Goal: Information Seeking & Learning: Learn about a topic

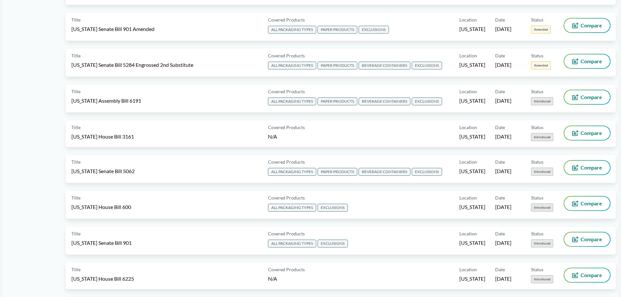
scroll to position [359, 0]
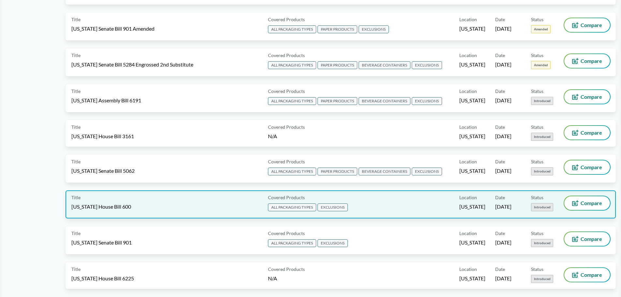
click at [295, 204] on span "ALL PACKAGING TYPES" at bounding box center [292, 207] width 48 height 8
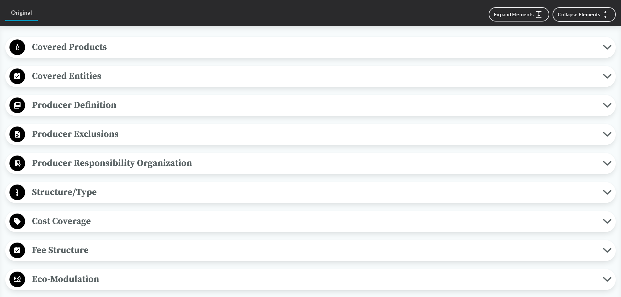
scroll to position [261, 0]
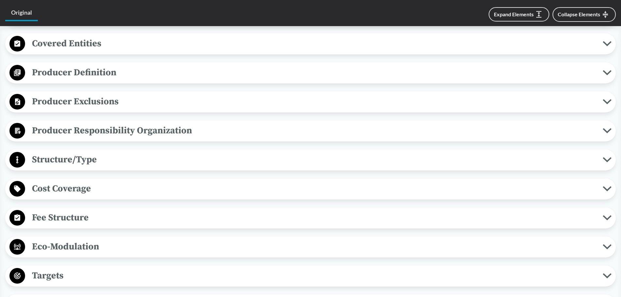
click at [107, 131] on span "Producer Responsibility Organization" at bounding box center [314, 130] width 578 height 15
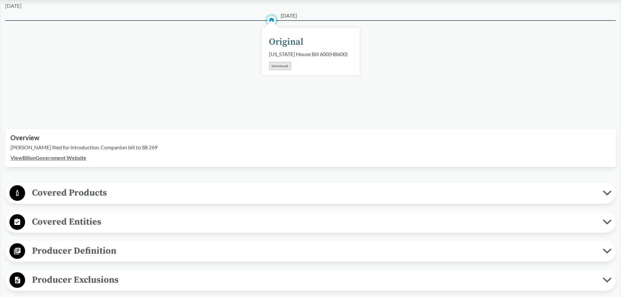
scroll to position [0, 0]
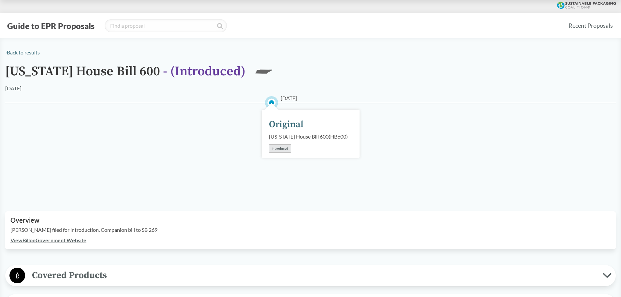
click at [272, 147] on div "Introduced" at bounding box center [280, 148] width 22 height 8
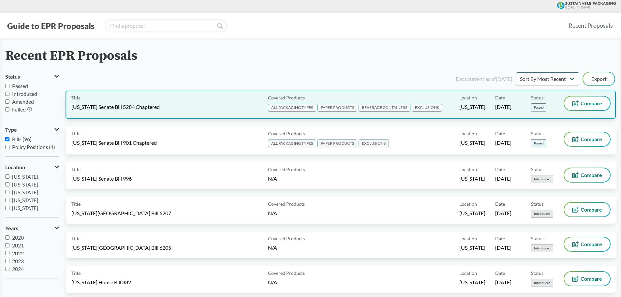
click at [133, 108] on span "[US_STATE] Senate Bill 5284 Chaptered" at bounding box center [115, 106] width 88 height 7
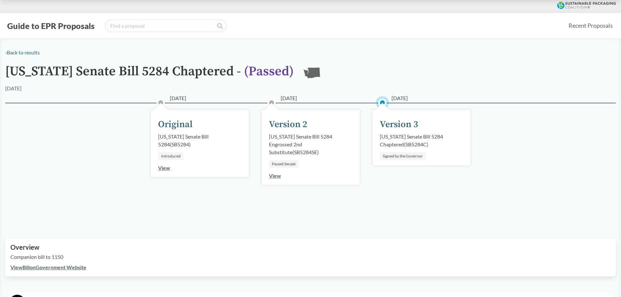
click at [160, 166] on link "View" at bounding box center [164, 168] width 12 height 6
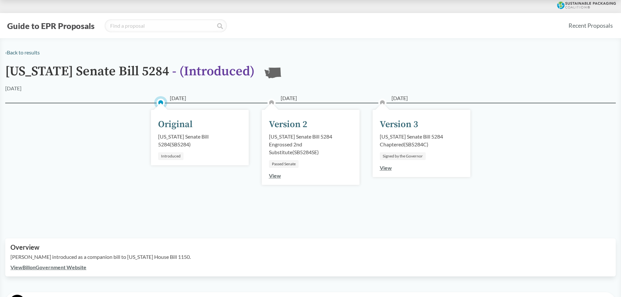
click at [279, 175] on link "View" at bounding box center [275, 175] width 12 height 6
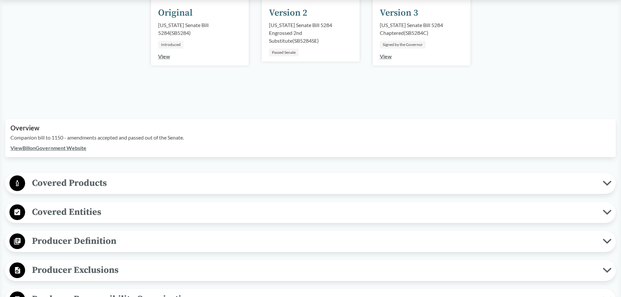
scroll to position [130, 0]
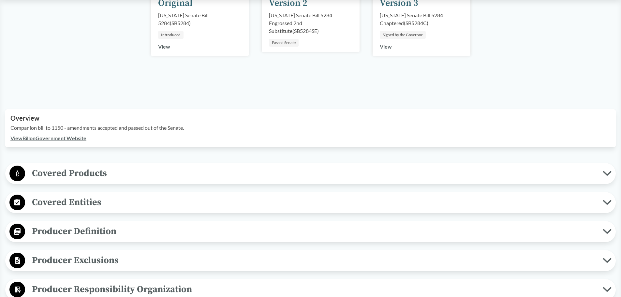
click at [40, 139] on link "View Bill on Government Website" at bounding box center [48, 138] width 76 height 6
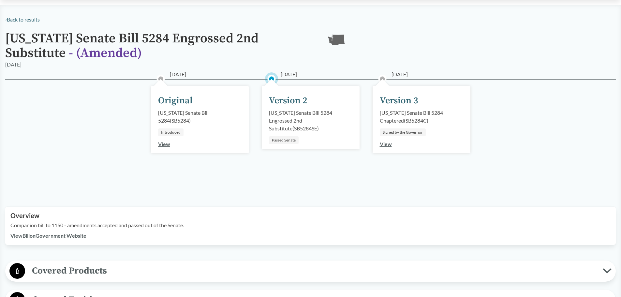
scroll to position [33, 0]
click at [389, 146] on link "View" at bounding box center [386, 144] width 12 height 6
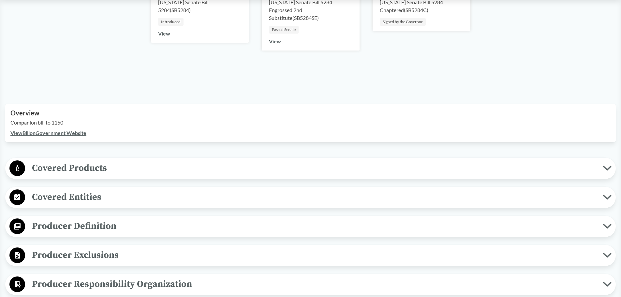
scroll to position [130, 0]
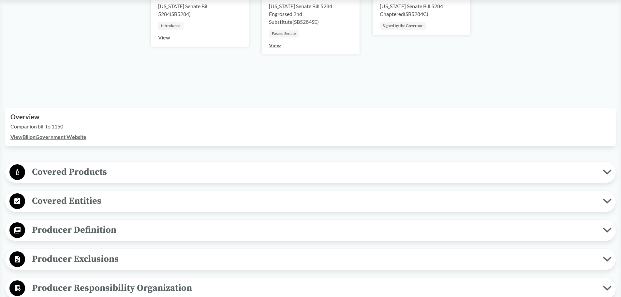
click at [45, 134] on link "View Bill on Government Website" at bounding box center [48, 137] width 76 height 6
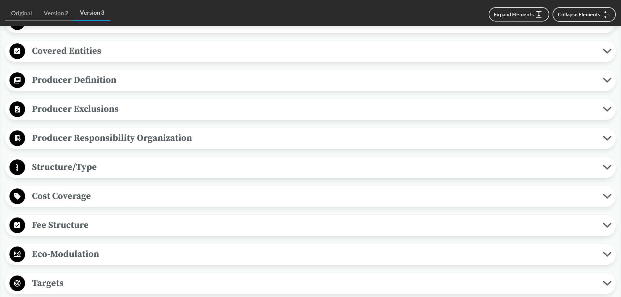
scroll to position [293, 0]
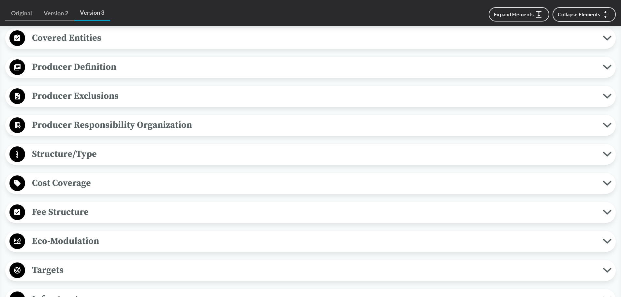
click at [99, 67] on span "Producer Definition" at bounding box center [314, 67] width 578 height 15
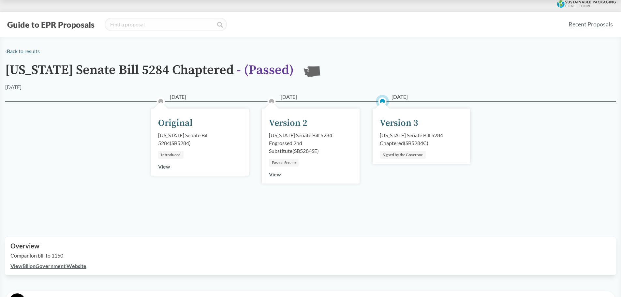
scroll to position [0, 0]
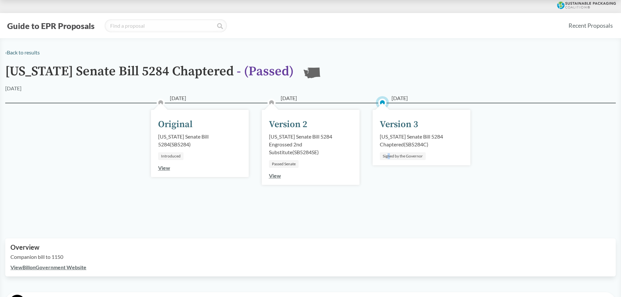
drag, startPoint x: 389, startPoint y: 177, endPoint x: 384, endPoint y: 175, distance: 5.9
click at [387, 177] on div "[DATE] Version 3 [US_STATE] Senate Bill 5284 Chaptered ( SB5284C ) Signed by th…" at bounding box center [421, 163] width 111 height 88
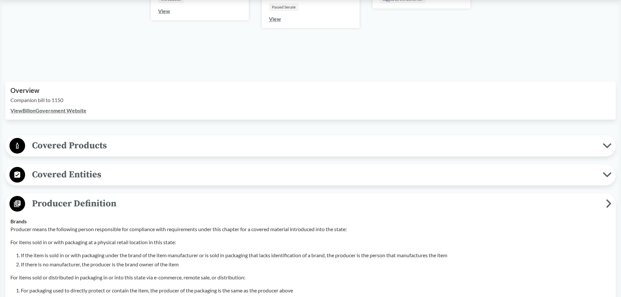
scroll to position [163, 0]
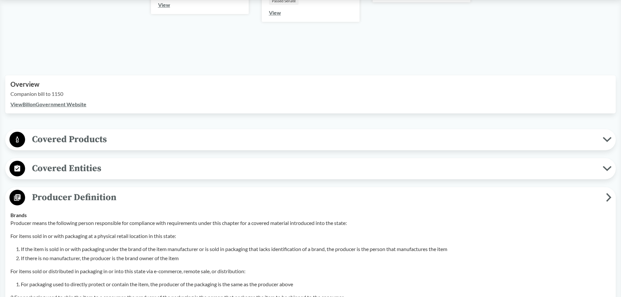
click at [278, 50] on div "[DATE] Original [US_STATE] Senate Bill 5284 ( SB5284 ) Introduced View [DATE] V…" at bounding box center [310, 0] width 611 height 120
